Goal: Information Seeking & Learning: Learn about a topic

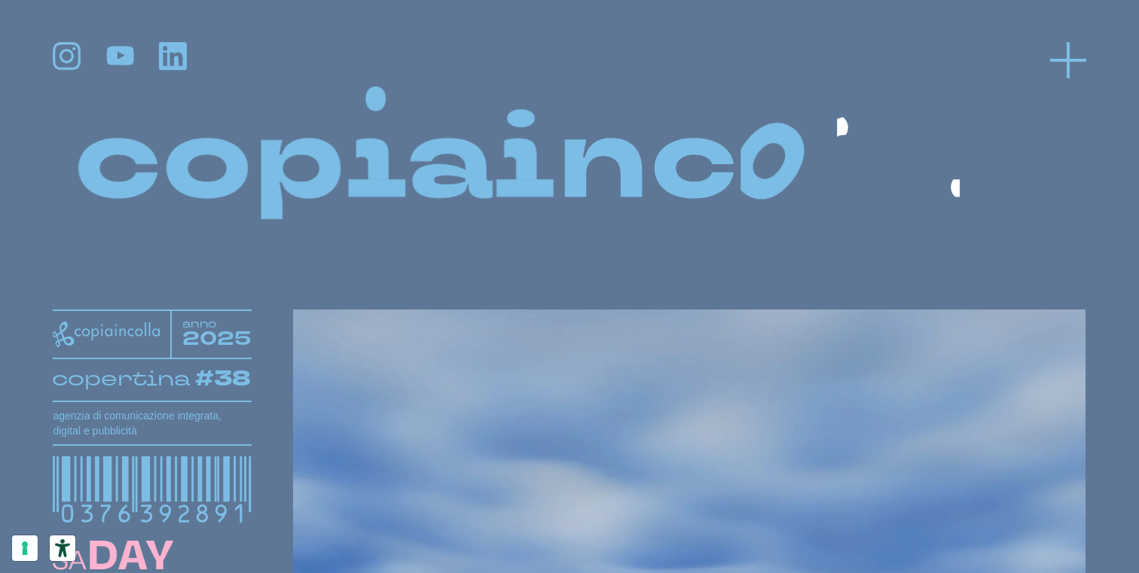
click at [1050, 48] on icon at bounding box center [1068, 60] width 36 height 36
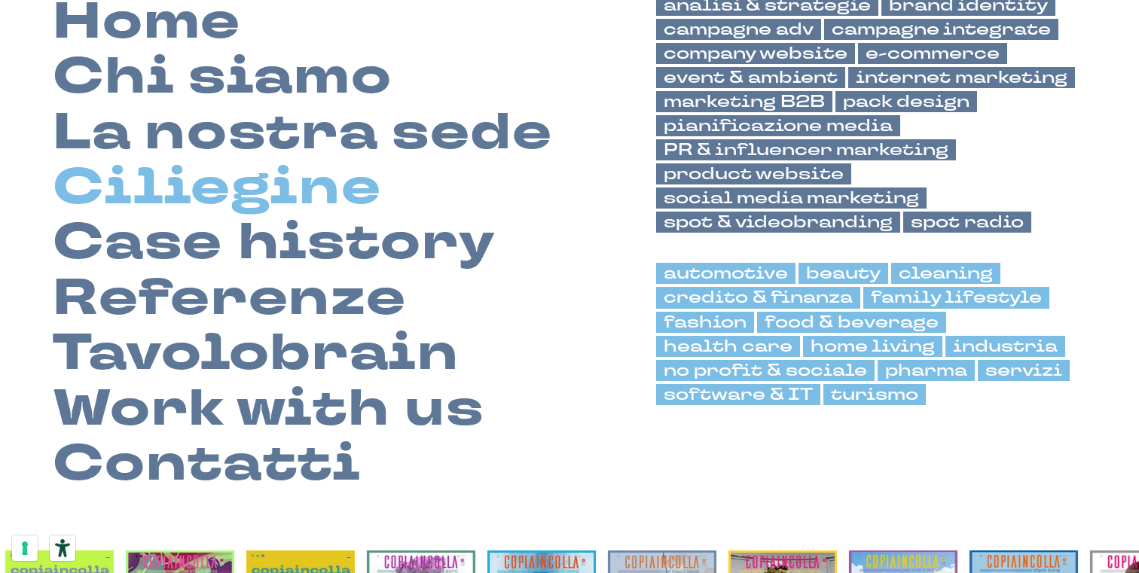
scroll to position [135, 0]
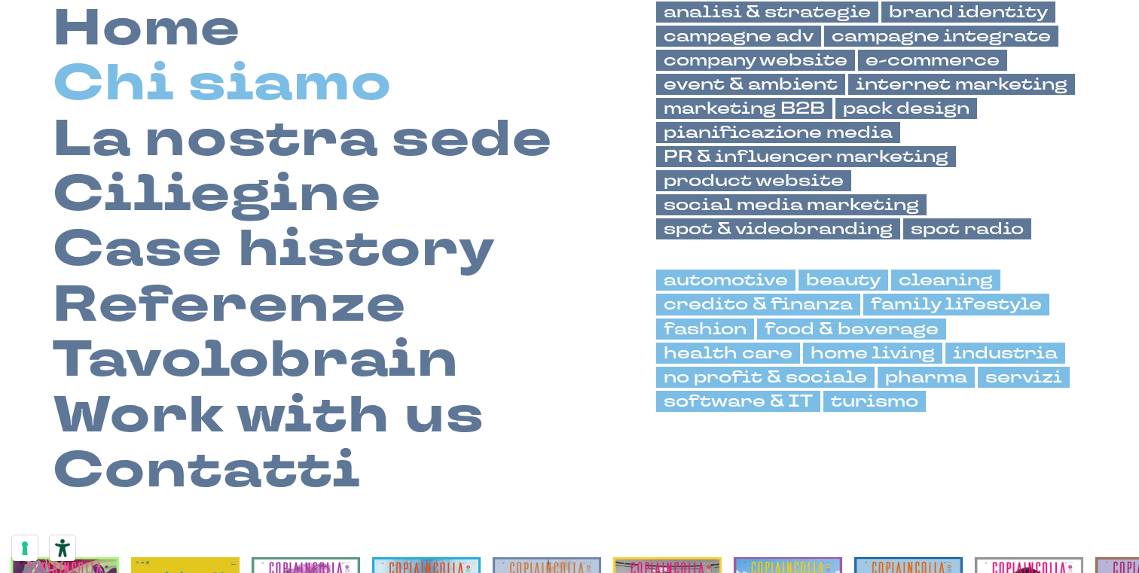
click at [316, 81] on link "Chi siamo" at bounding box center [222, 84] width 339 height 55
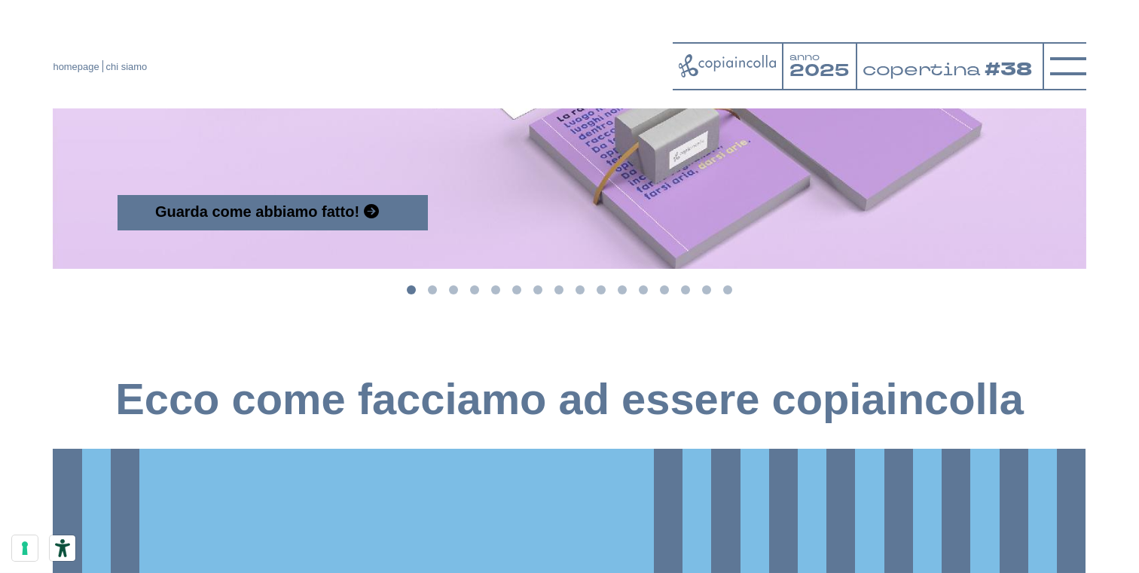
scroll to position [1857, 0]
click at [708, 301] on li "Select a slide to show" at bounding box center [706, 292] width 21 height 20
click at [708, 295] on button "Go to slide 15" at bounding box center [706, 290] width 9 height 9
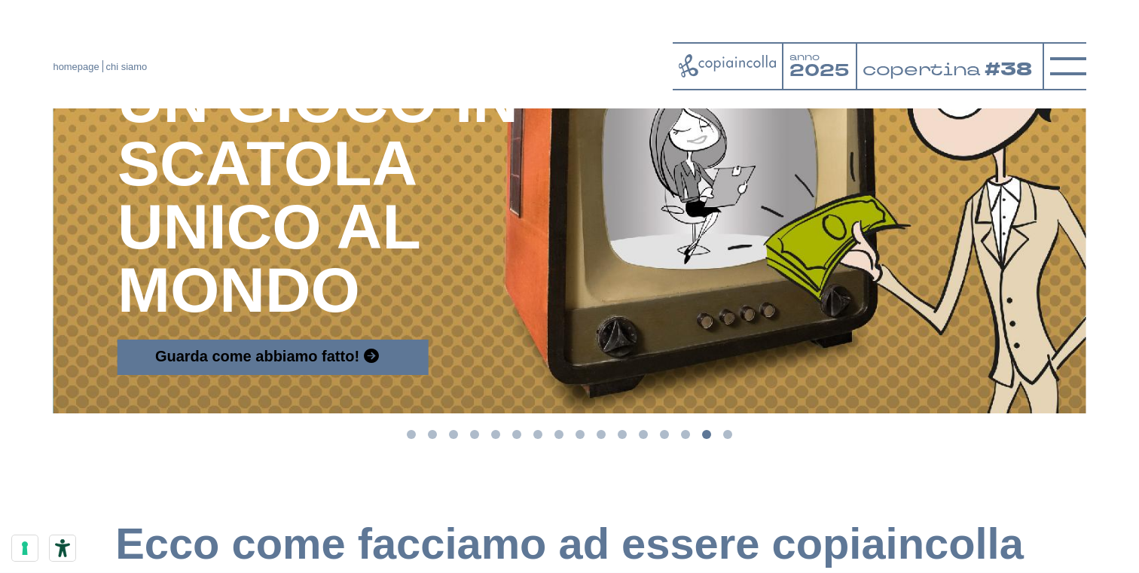
scroll to position [1713, 0]
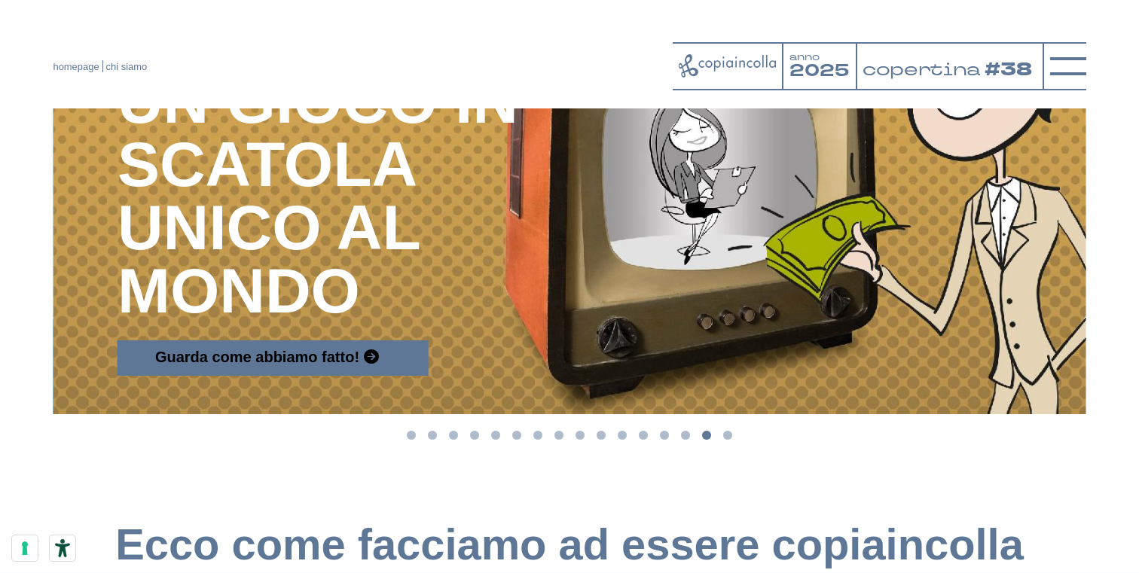
click at [644, 440] on button "Go to slide 12" at bounding box center [643, 435] width 9 height 9
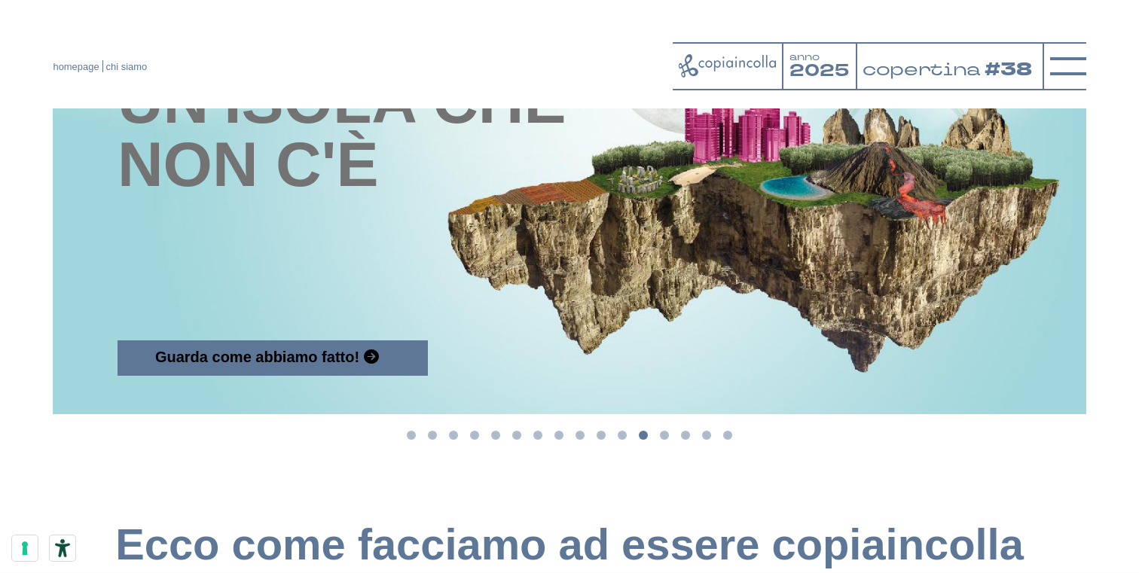
click at [630, 446] on li "Select a slide to show" at bounding box center [622, 436] width 21 height 20
click at [622, 440] on button "Go to slide 11" at bounding box center [622, 435] width 9 height 9
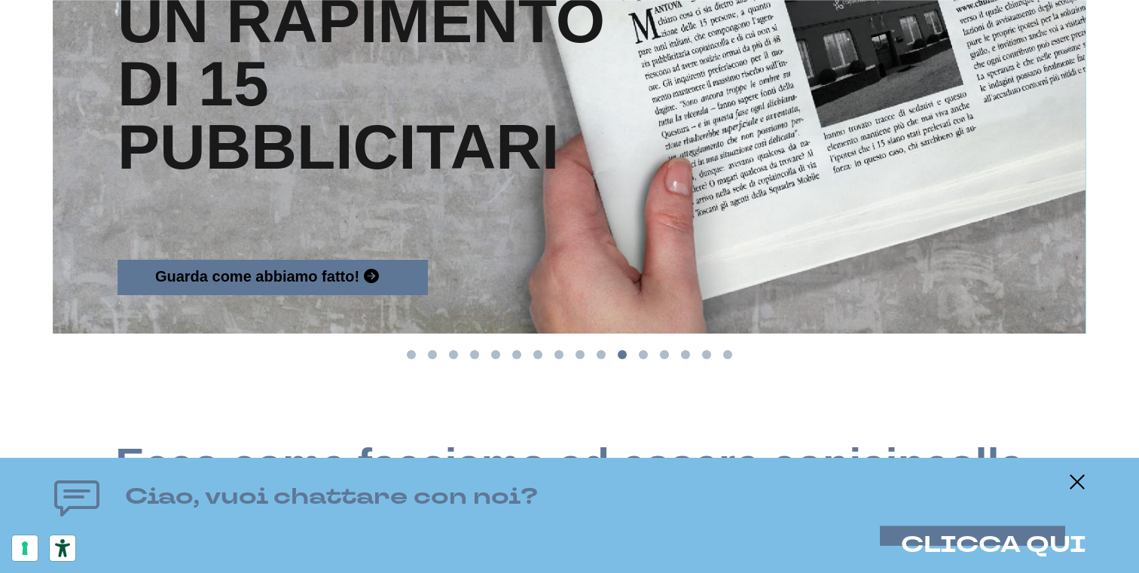
scroll to position [1794, 0]
click at [600, 365] on li "Select a slide to show" at bounding box center [601, 355] width 21 height 20
click at [601, 359] on button "Go to slide 10" at bounding box center [601, 354] width 9 height 9
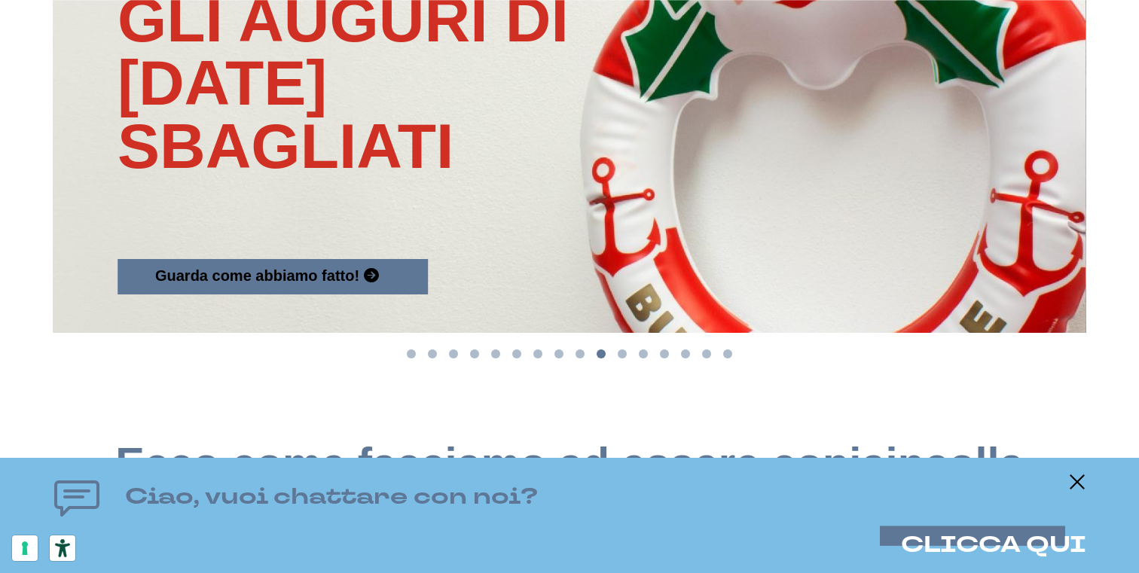
click at [580, 359] on button "Go to slide 9" at bounding box center [580, 354] width 9 height 9
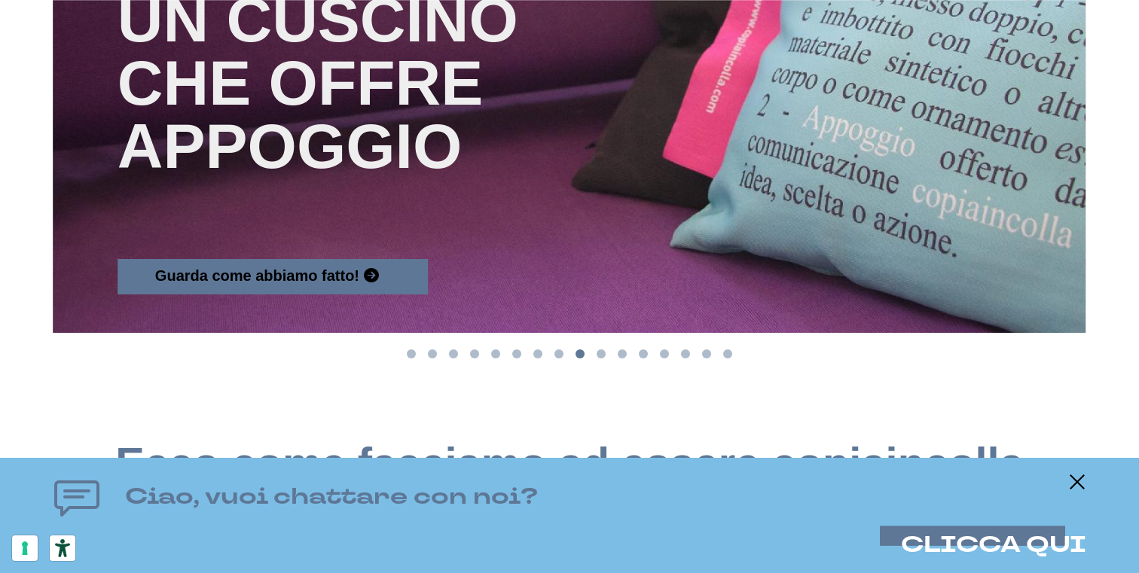
click at [558, 359] on button "Go to slide 8" at bounding box center [559, 354] width 9 height 9
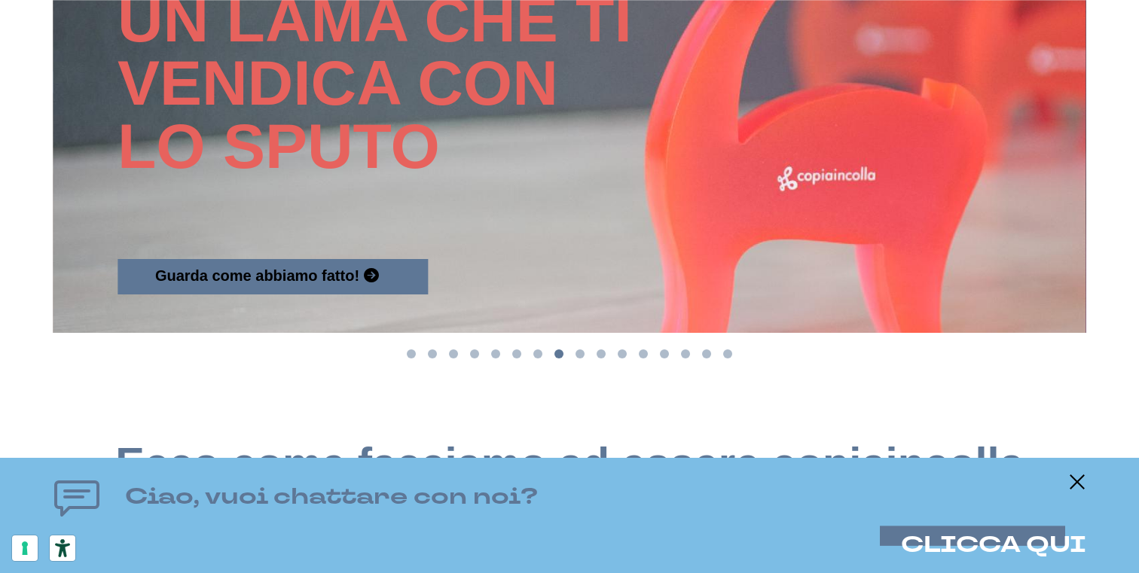
click at [540, 359] on button "Go to slide 7" at bounding box center [537, 354] width 9 height 9
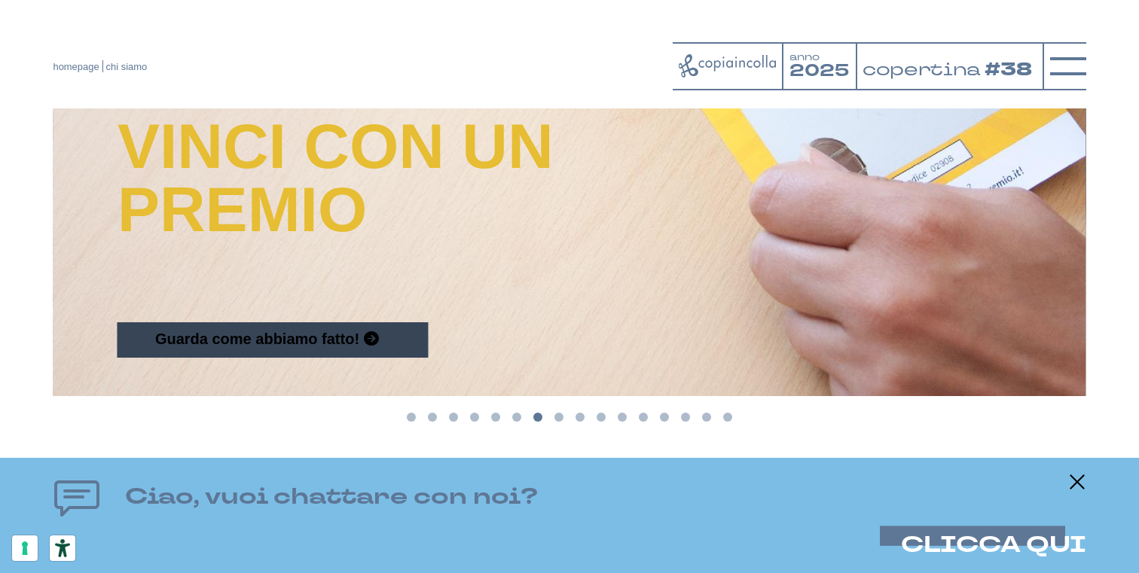
scroll to position [1730, 0]
click at [336, 348] on span "Guarda come abbiamo fatto!" at bounding box center [257, 340] width 204 height 17
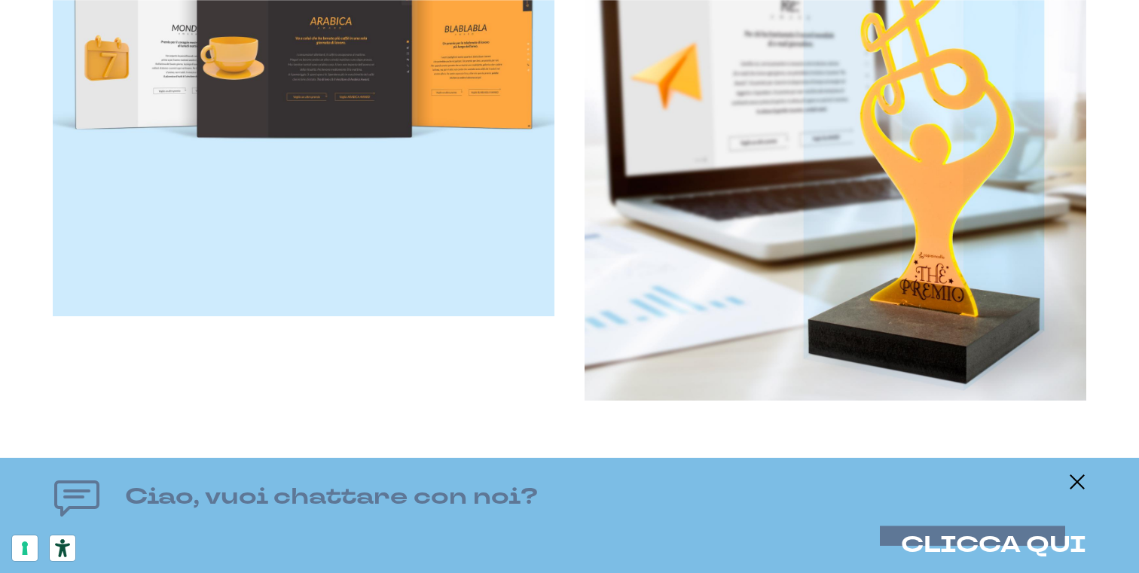
scroll to position [3610, 0]
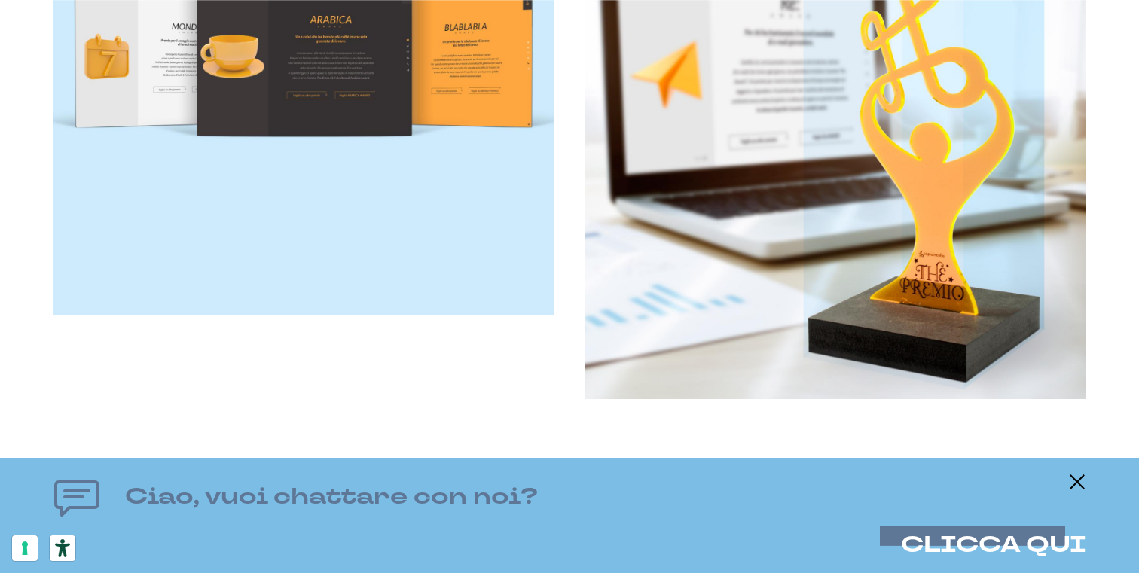
click at [596, 360] on img at bounding box center [836, 149] width 502 height 502
click at [842, 308] on img at bounding box center [836, 149] width 502 height 502
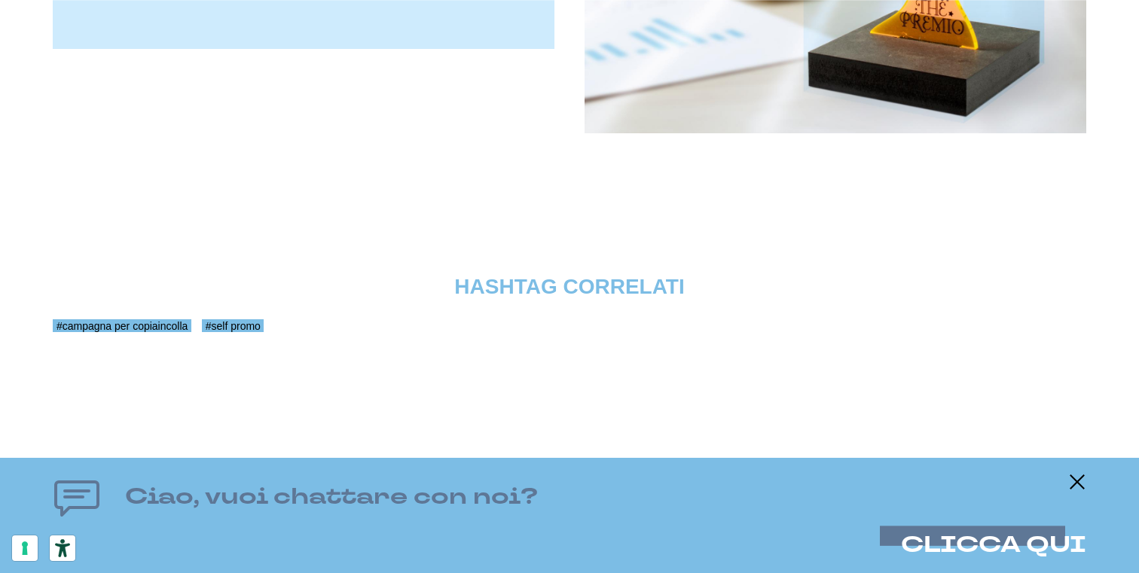
scroll to position [3942, 0]
click at [1082, 482] on line at bounding box center [1078, 482] width 18 height 0
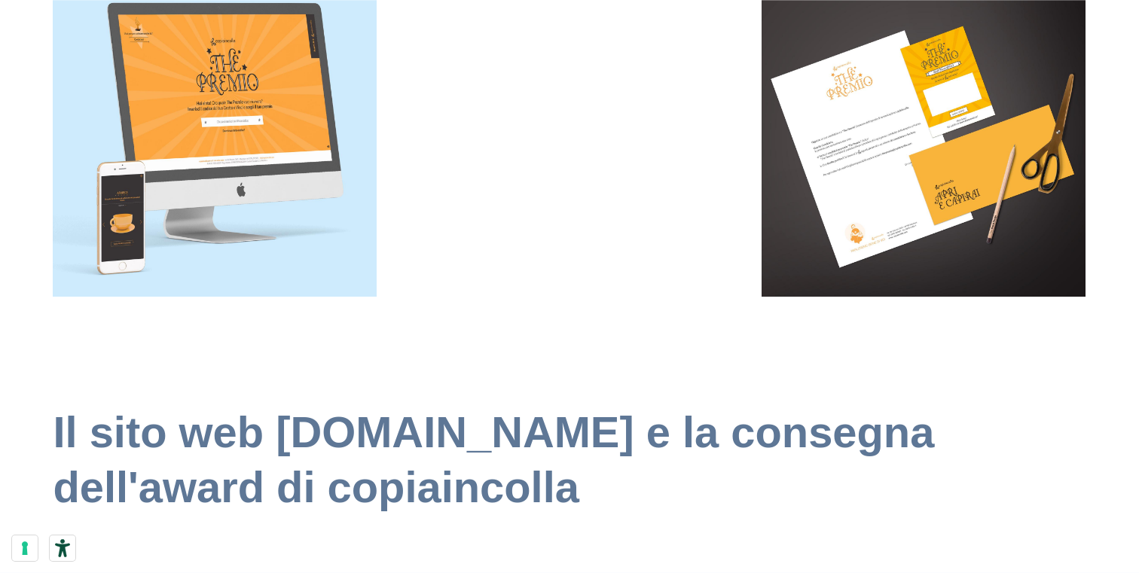
scroll to position [2498, 0]
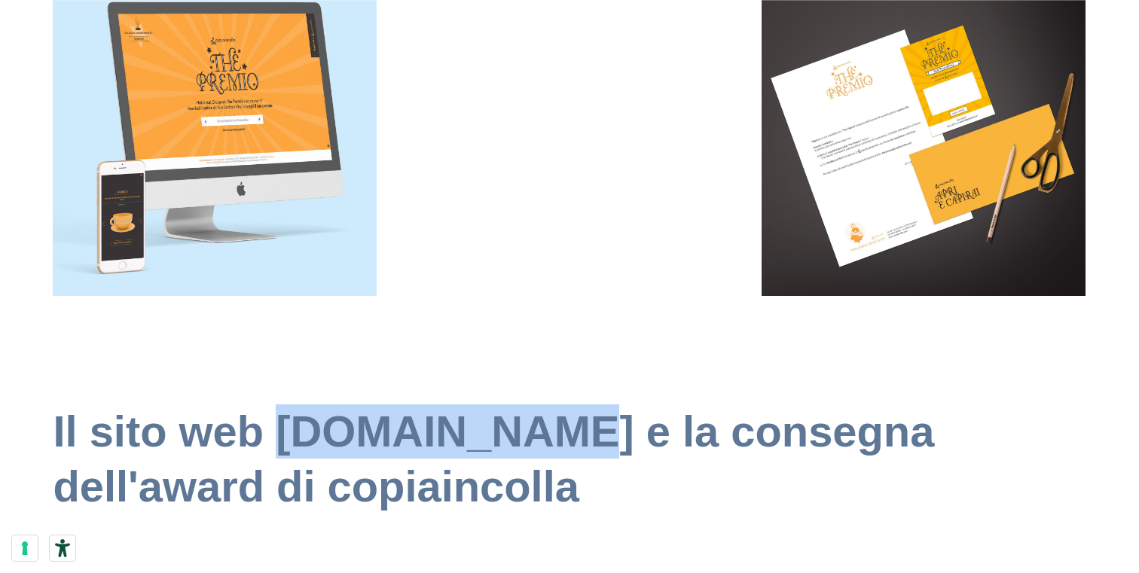
drag, startPoint x: 286, startPoint y: 472, endPoint x: 555, endPoint y: 470, distance: 269.8
click at [555, 470] on h1 "Il sito web [DOMAIN_NAME] e la consegna dell'award di copiaincolla" at bounding box center [569, 459] width 1033 height 109
copy h1 "[DOMAIN_NAME]"
click at [388, 467] on h1 "Il sito web [DOMAIN_NAME] e la consegna dell'award di copiaincolla" at bounding box center [569, 459] width 1033 height 109
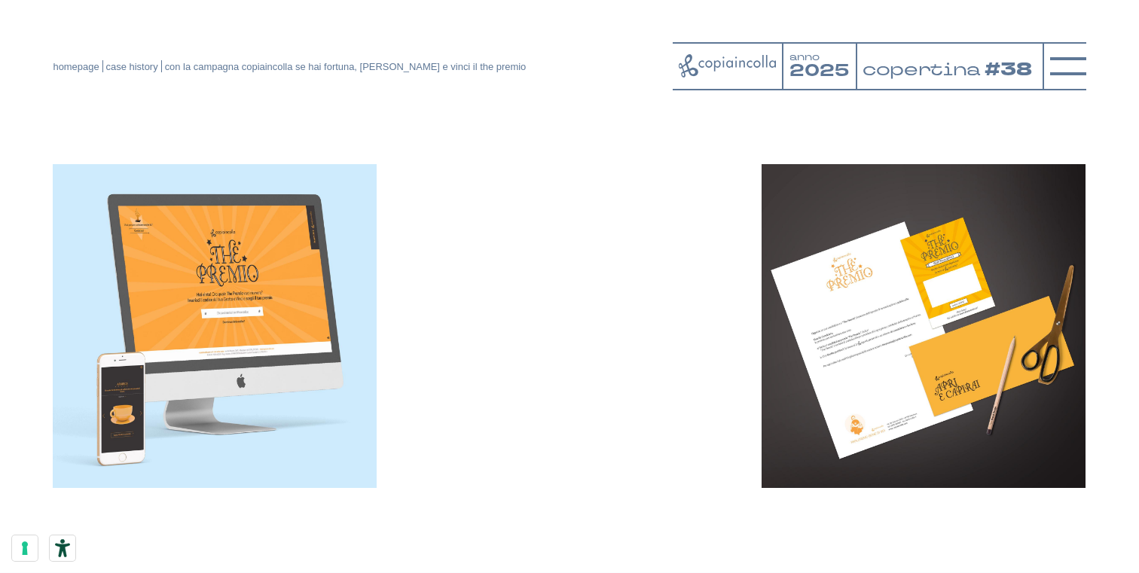
scroll to position [2305, 0]
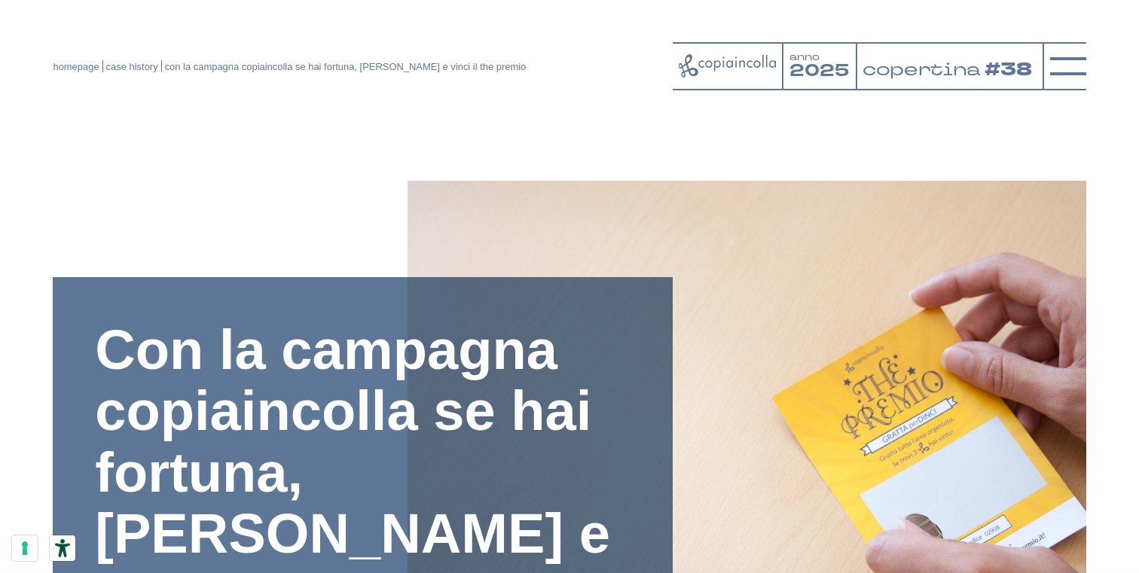
scroll to position [2305, 0]
